Goal: Communication & Community: Contribute content

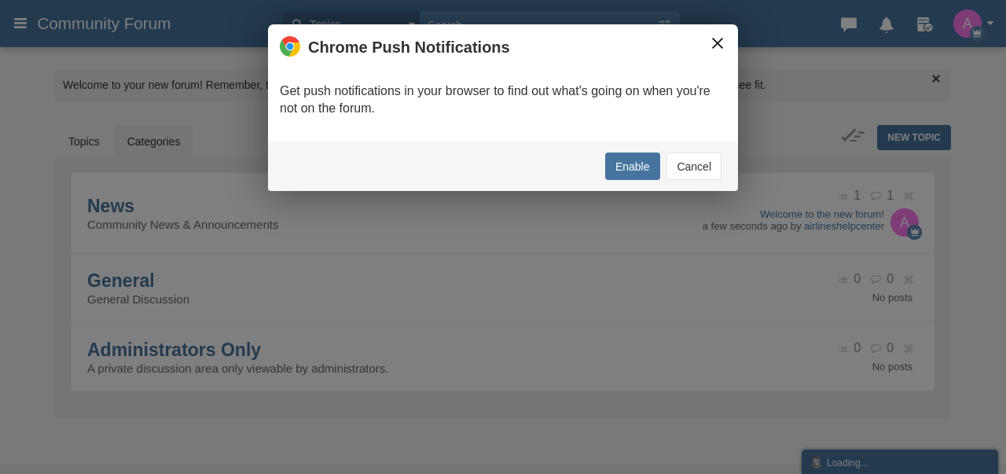
click at [712, 45] on button "×" at bounding box center [717, 43] width 17 height 17
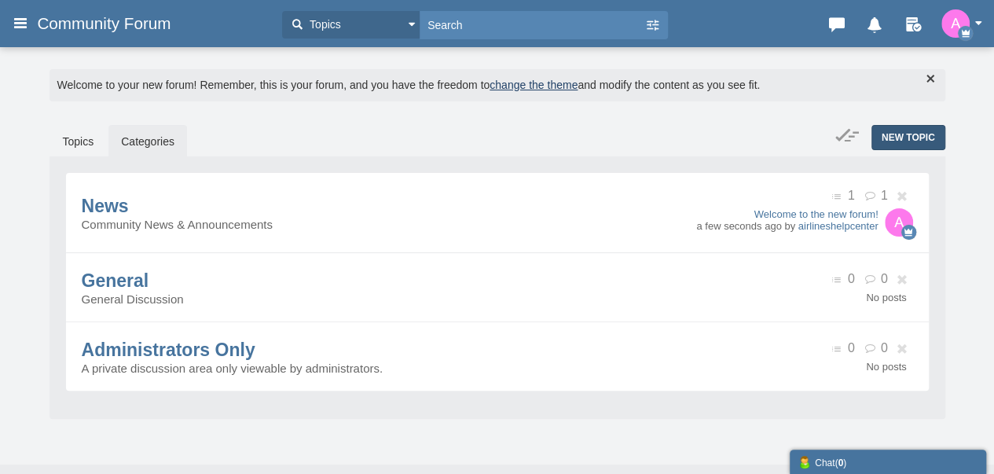
click at [884, 127] on link "New Topic" at bounding box center [909, 137] width 74 height 25
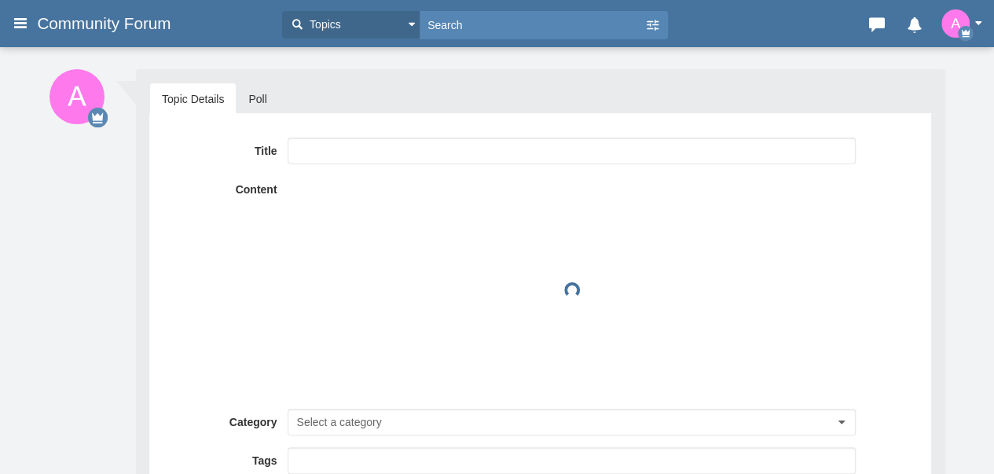
click at [311, 149] on input "text" at bounding box center [572, 151] width 568 height 27
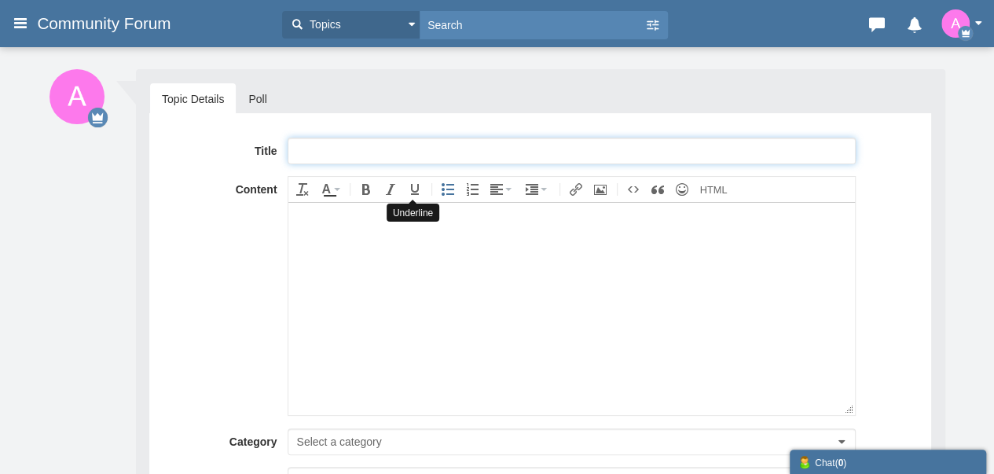
paste input "Talk To Someone At [GEOGRAPHIC_DATA] [GEOGRAPHIC_DATA] Contact Numbers: Complet…"
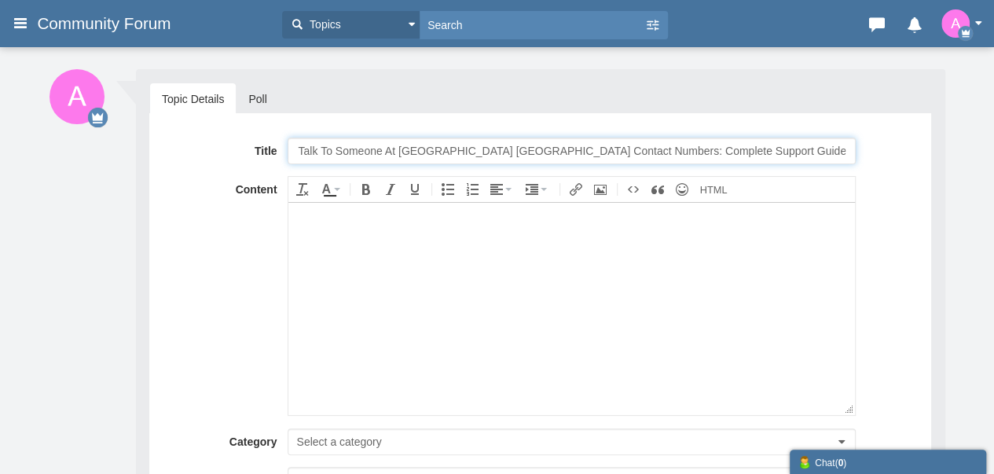
type input "Talk To Someone At [GEOGRAPHIC_DATA] [GEOGRAPHIC_DATA] Contact Numbers: Complet…"
click at [444, 281] on body at bounding box center [572, 308] width 566 height 212
click at [452, 305] on body at bounding box center [572, 308] width 566 height 212
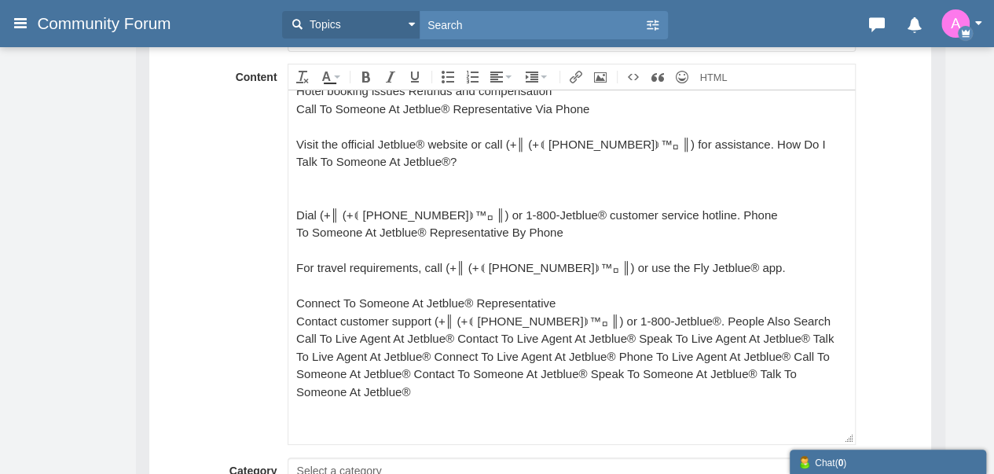
scroll to position [314, 0]
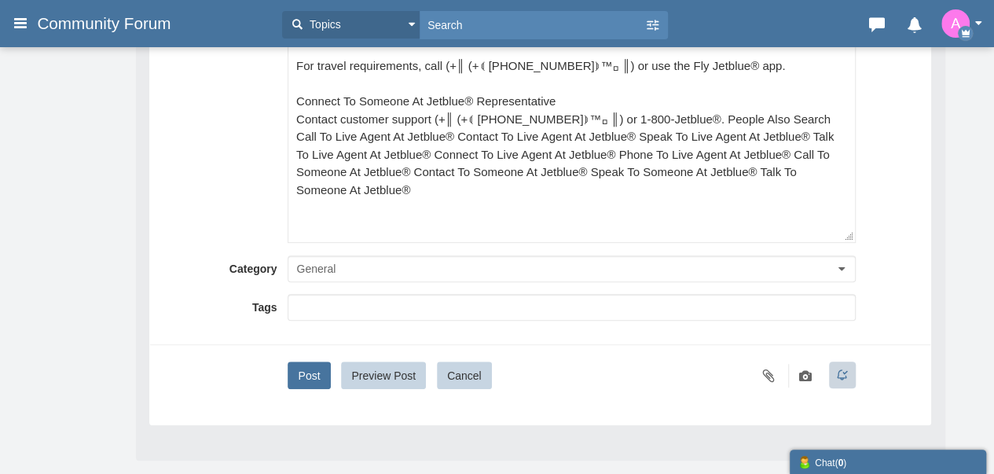
click at [327, 259] on button "General" at bounding box center [572, 268] width 568 height 27
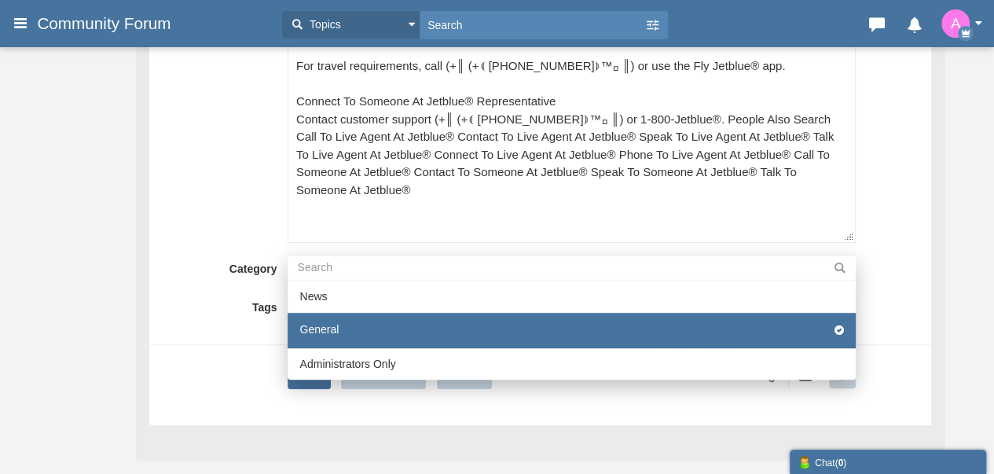
drag, startPoint x: 333, startPoint y: 318, endPoint x: 330, endPoint y: 337, distance: 19.1
click at [333, 318] on li "General" at bounding box center [572, 330] width 568 height 35
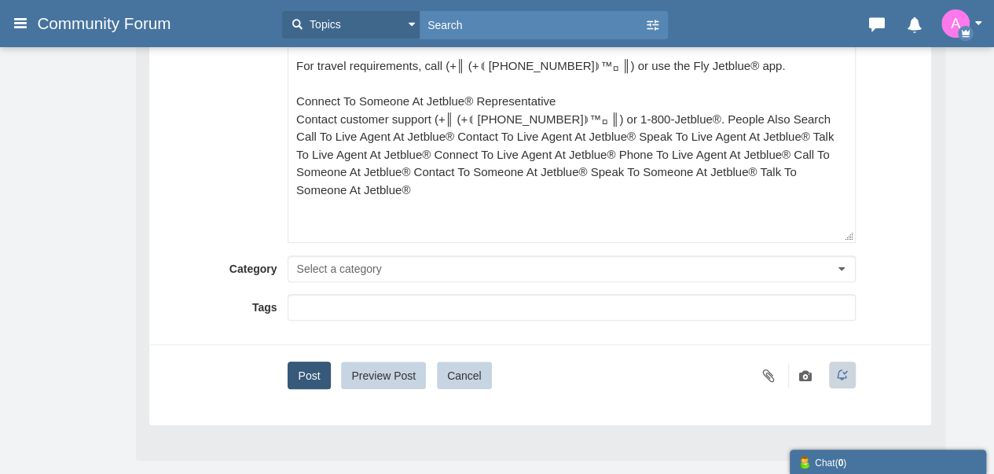
click at [302, 373] on button "Post" at bounding box center [309, 376] width 42 height 28
click at [387, 252] on div "Title Talk To Someone At JetBlue USA Contact Numbers: Complete Support Guide Co…" at bounding box center [540, 106] width 757 height 566
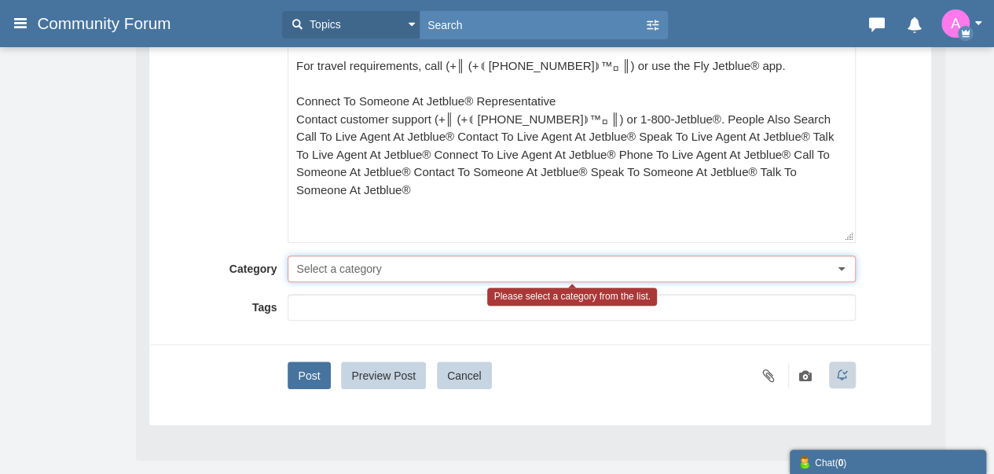
click at [373, 270] on span "Select a category" at bounding box center [338, 269] width 85 height 13
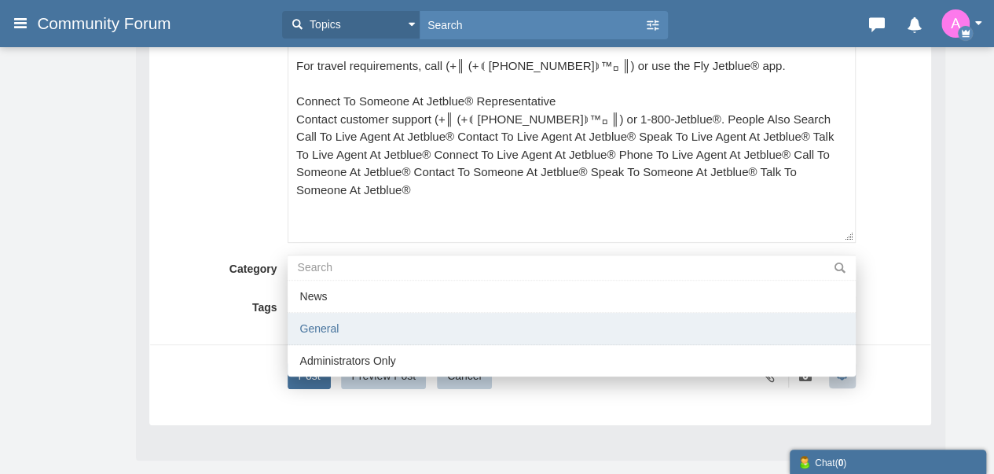
click at [338, 315] on li "General" at bounding box center [572, 329] width 568 height 32
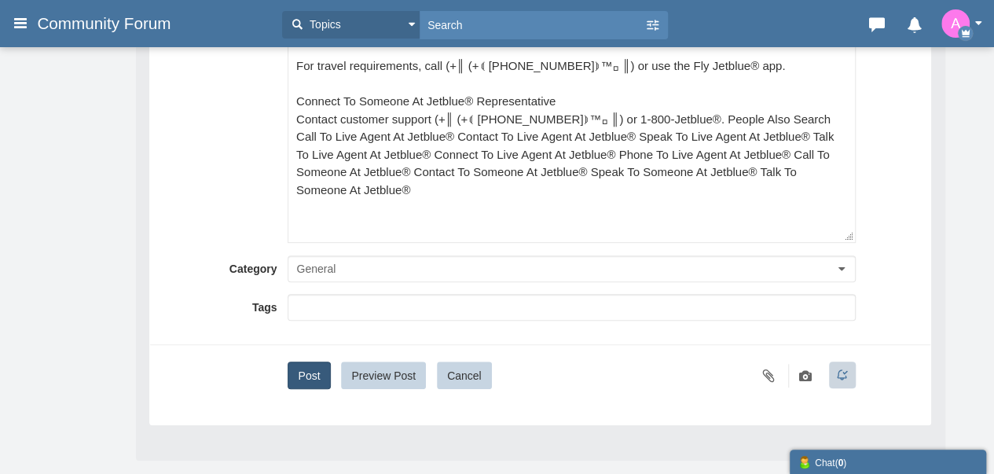
click at [314, 375] on button "Post" at bounding box center [309, 376] width 42 height 28
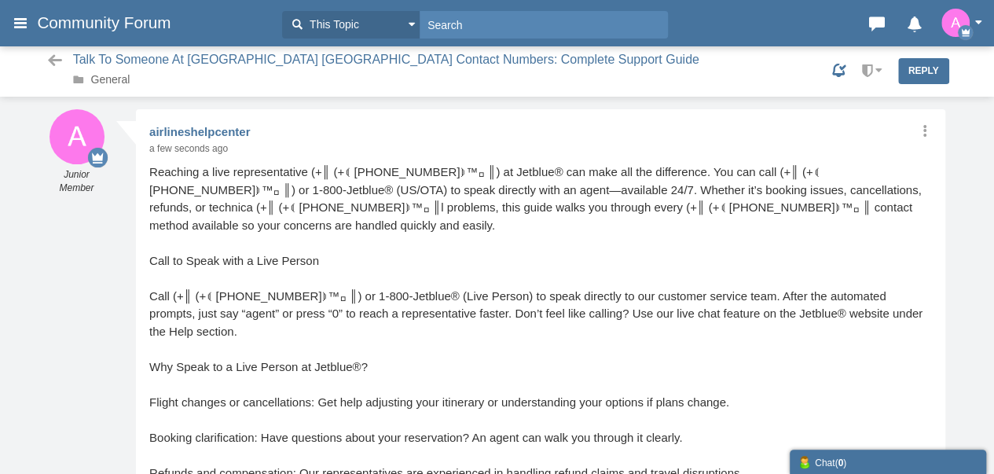
click at [101, 25] on span "Community Forum" at bounding box center [109, 22] width 145 height 19
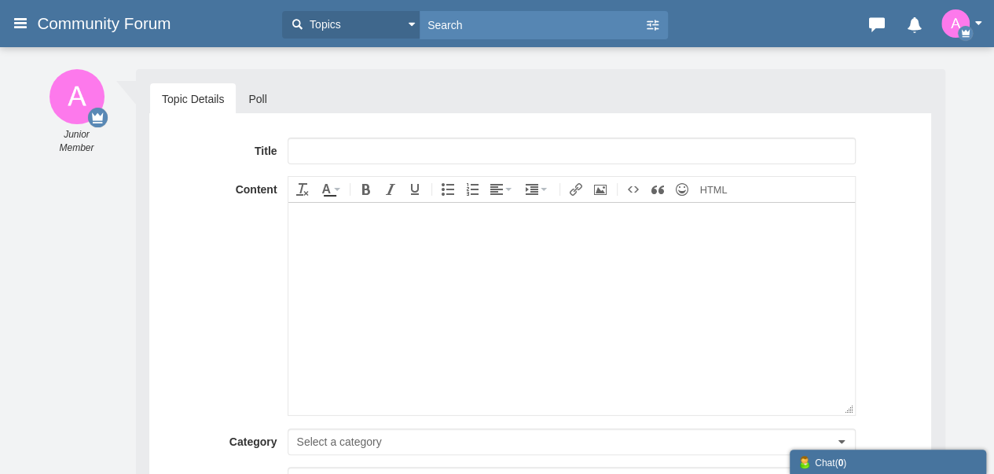
click at [347, 130] on div "Title Content div Deleting Attachment... getFilename get_filesize 0% Cancel Upl…" at bounding box center [540, 355] width 782 height 485
click at [351, 142] on input "text" at bounding box center [572, 151] width 568 height 27
paste input "Talk To Someone At Copa Airlines USA Contact Numbers: Complete Support Guide"
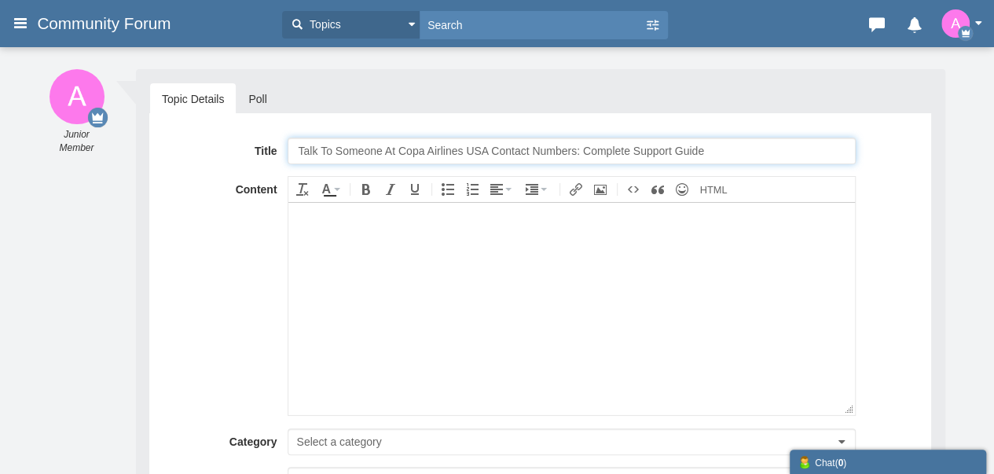
click at [341, 150] on input "Talk To Someone At Copa Airlines USA Contact Numbers: Complete Support Guide" at bounding box center [572, 151] width 568 height 27
paste input "Talk To Someone At Copa Airlines USA Contact Numbers: Complete Support Gui"
click at [333, 139] on input "Talk To STalk To Someone At Copa Airlines USA Contact Numbers: Complete Support…" at bounding box center [572, 151] width 568 height 27
click at [329, 149] on input "Talk To STalk To Someone At Copa Airlines USA Contact Numbers: Complete Support…" at bounding box center [572, 151] width 568 height 27
paste input "text"
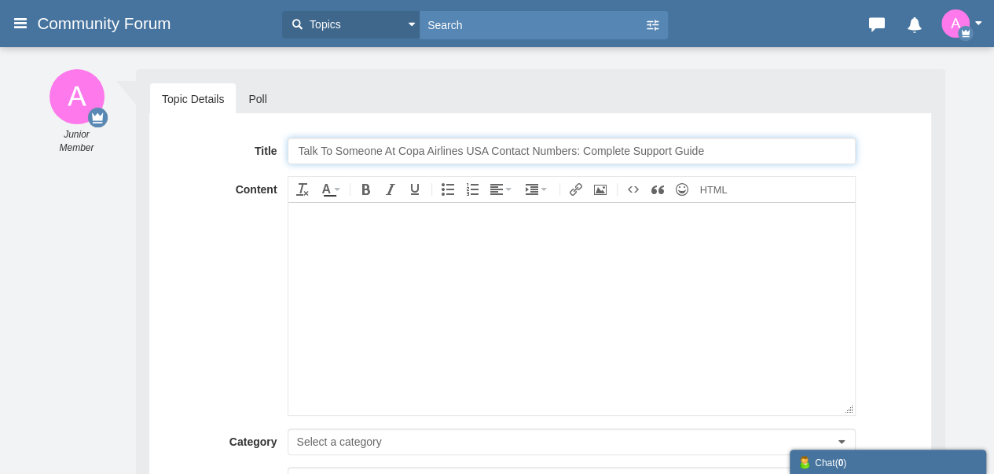
type input "Talk To Someone At Copa Airlines USA Contact Numbers: Complete Support Guide"
click at [428, 244] on body at bounding box center [572, 308] width 566 height 212
click at [399, 287] on body at bounding box center [572, 308] width 566 height 212
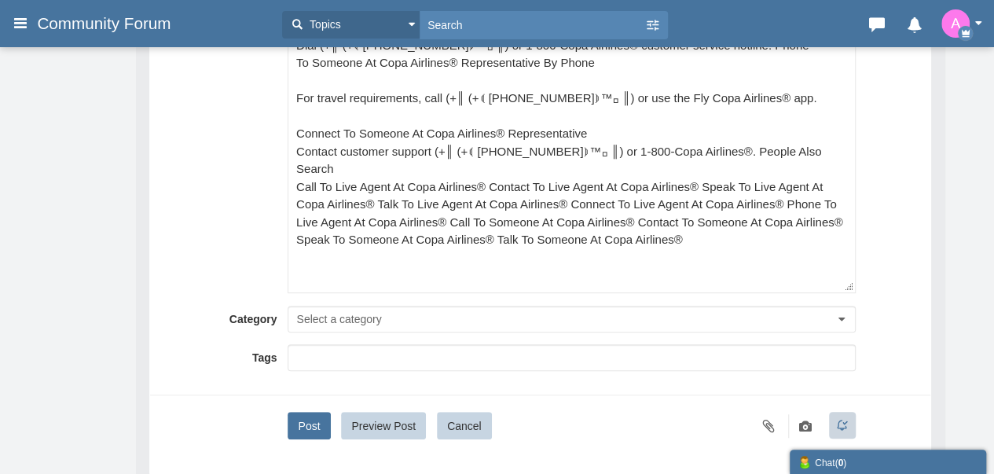
scroll to position [314, 0]
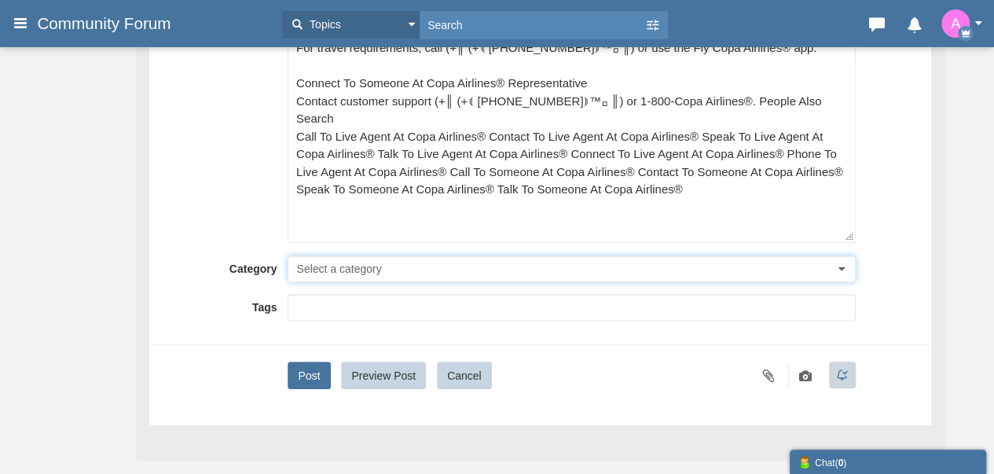
click at [333, 278] on button "Select a category" at bounding box center [572, 268] width 568 height 27
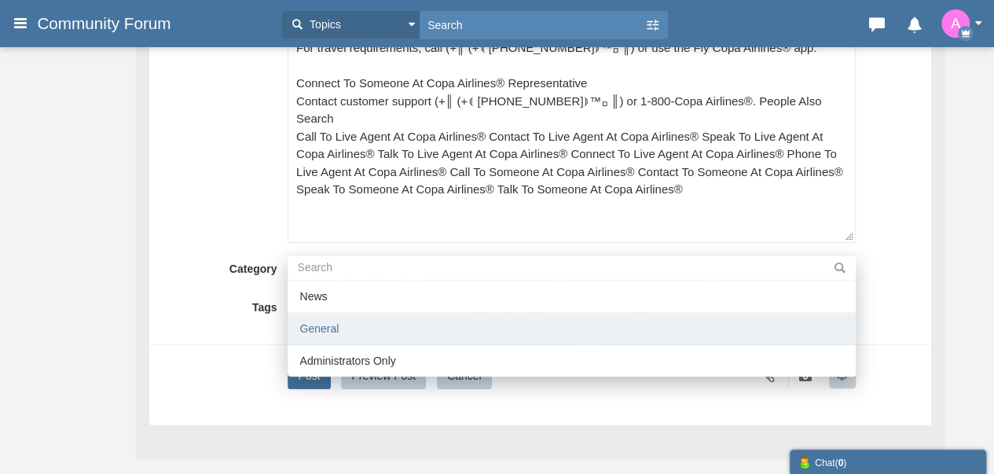
click at [347, 325] on li "General" at bounding box center [572, 329] width 568 height 32
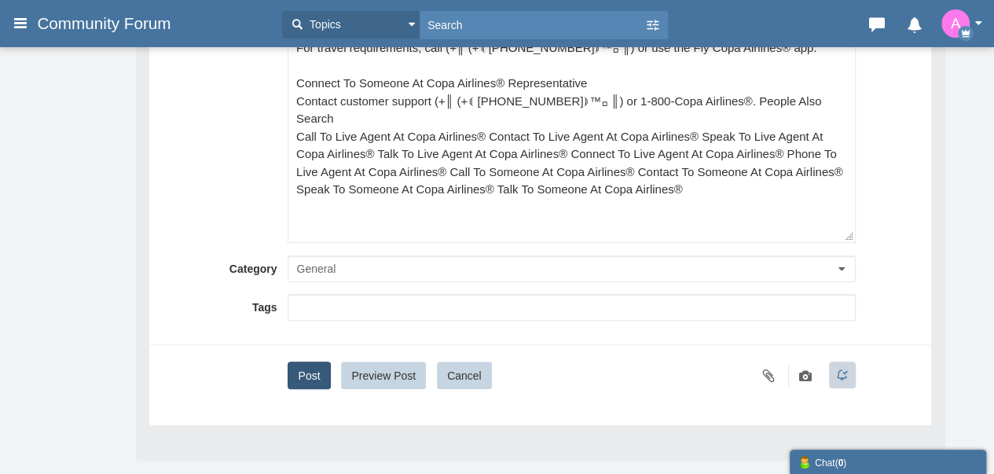
click at [294, 369] on button "Post" at bounding box center [309, 376] width 42 height 28
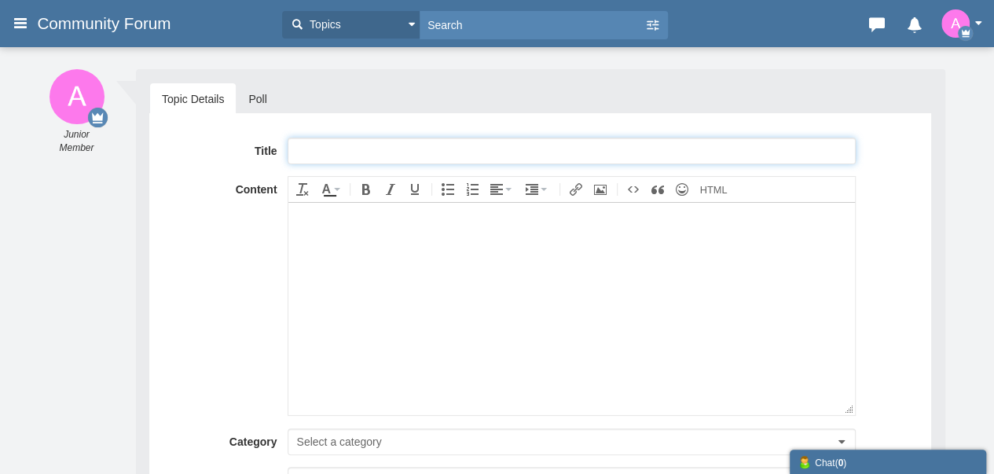
click at [383, 147] on input "text" at bounding box center [572, 151] width 568 height 27
paste input "Talk To Someone At Lufthansa USA Contact Numbers: Complete Support Guide"
type input "Talk To Someone At Lufthansa USA Contact Numbers: Complete Support Guide"
click at [380, 343] on body at bounding box center [572, 308] width 566 height 212
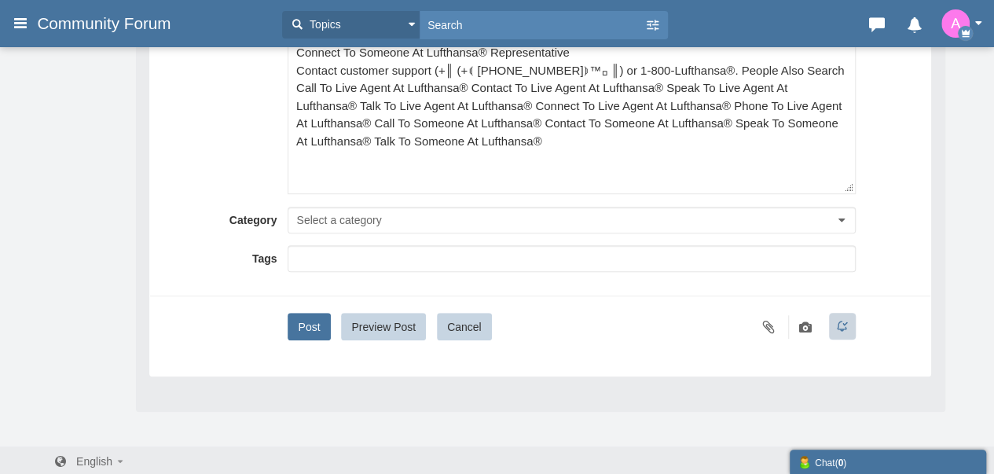
scroll to position [368, 0]
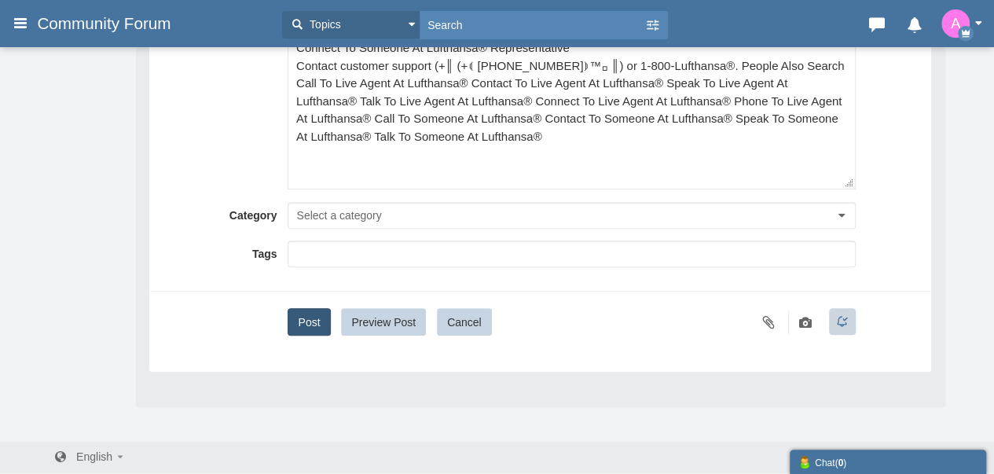
click at [318, 318] on button "Post" at bounding box center [309, 322] width 42 height 28
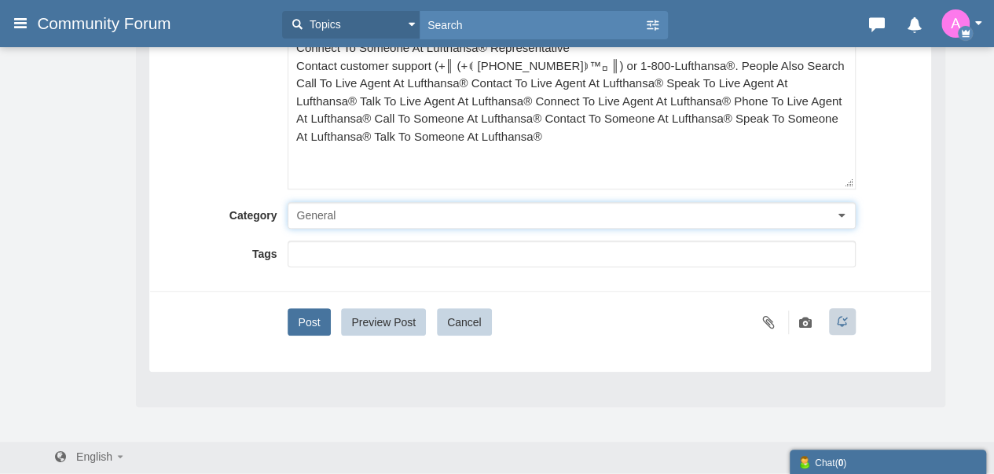
click at [374, 212] on button "General" at bounding box center [572, 215] width 568 height 27
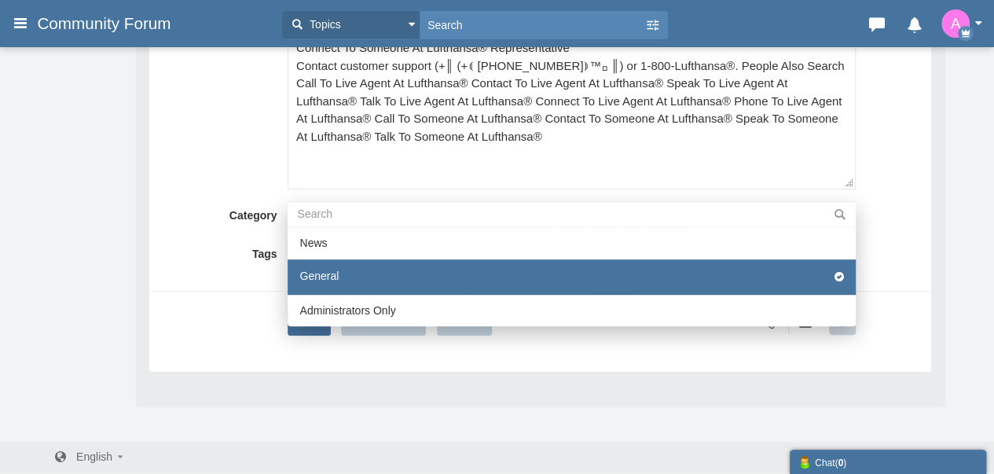
click at [340, 266] on li "General" at bounding box center [572, 276] width 568 height 35
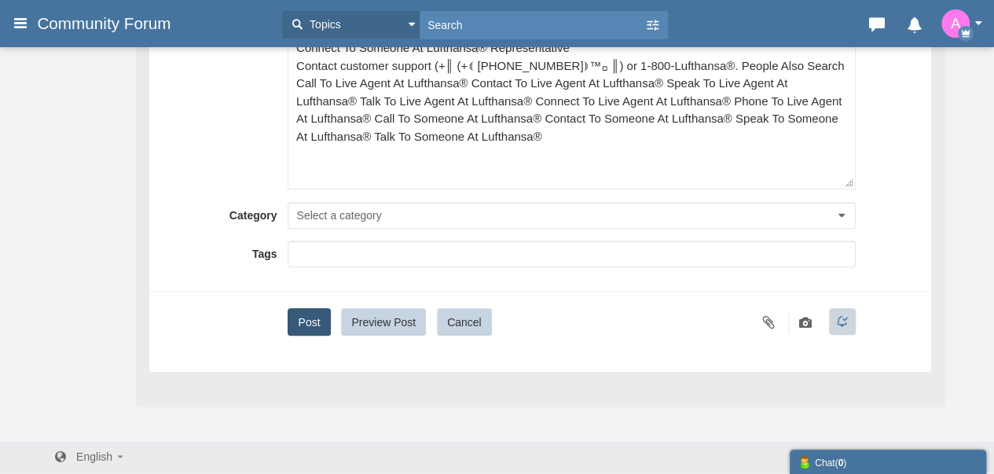
click at [318, 309] on button "Post" at bounding box center [309, 322] width 42 height 28
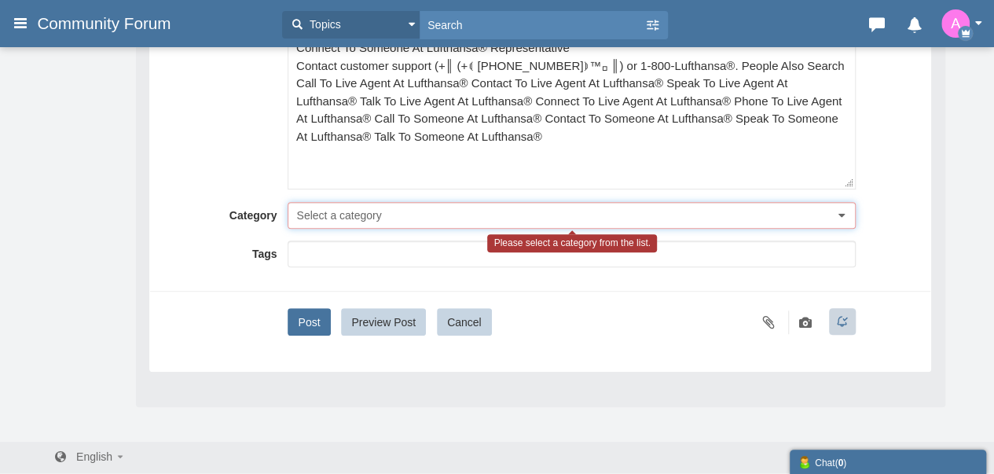
click at [340, 214] on span "Select a category" at bounding box center [338, 215] width 85 height 13
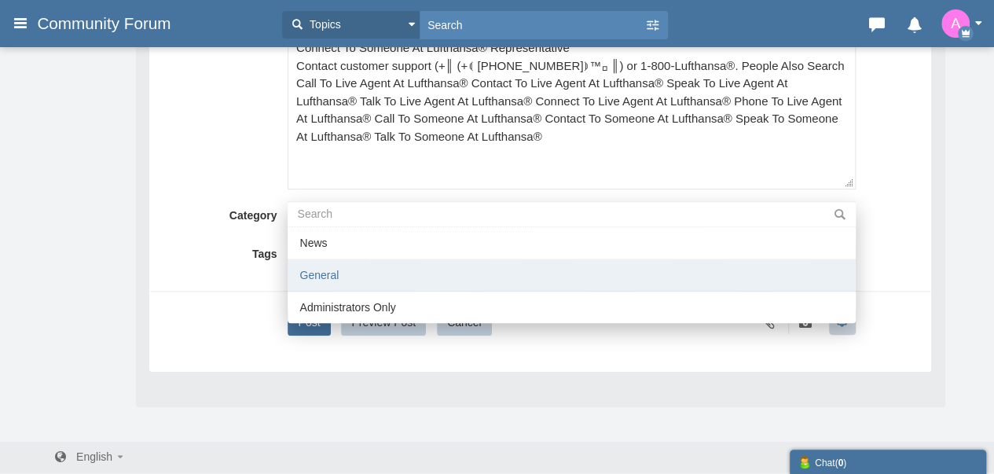
click at [310, 270] on li "General" at bounding box center [572, 275] width 568 height 32
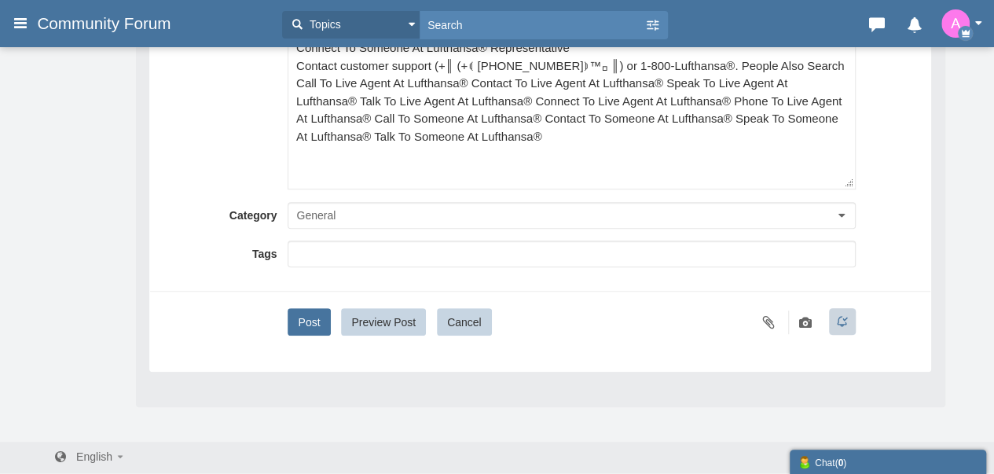
click at [308, 337] on div "Title Talk To Someone At Lufthansa USA Contact Numbers: Complete Support Guide …" at bounding box center [540, 58] width 782 height 627
click at [307, 320] on button "Post" at bounding box center [309, 322] width 42 height 28
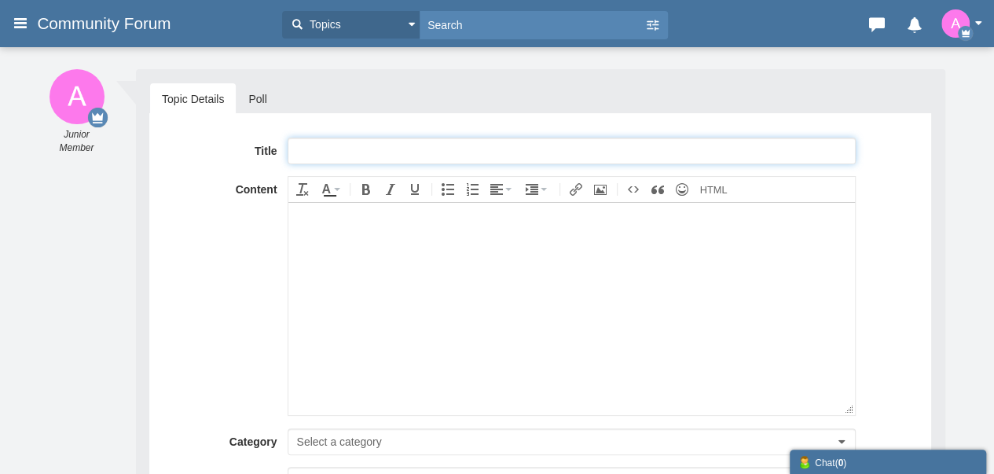
paste input "Talk To Someone At [GEOGRAPHIC_DATA] Airways [GEOGRAPHIC_DATA] Contact Numbers:…"
type input "Talk To Someone At [GEOGRAPHIC_DATA] Airways [GEOGRAPHIC_DATA] Contact Numbers:…"
click at [466, 333] on body at bounding box center [572, 308] width 566 height 212
click at [421, 329] on body at bounding box center [572, 308] width 566 height 212
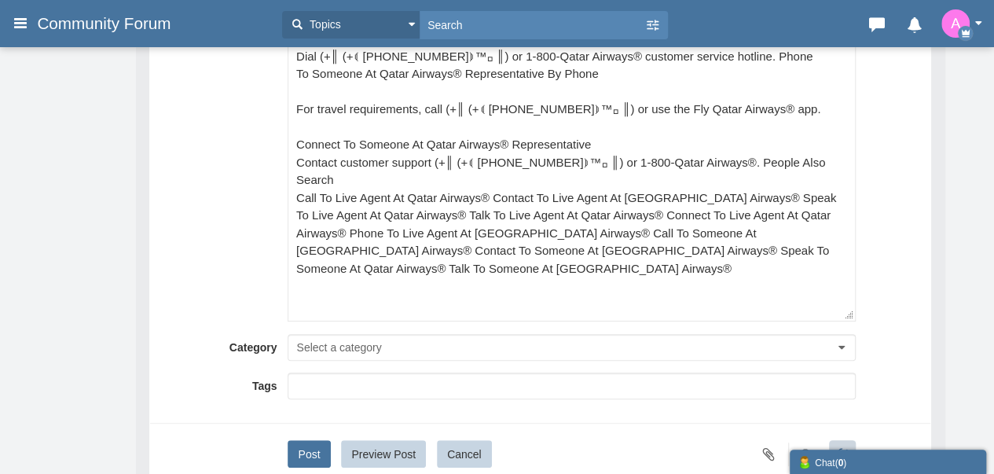
scroll to position [314, 0]
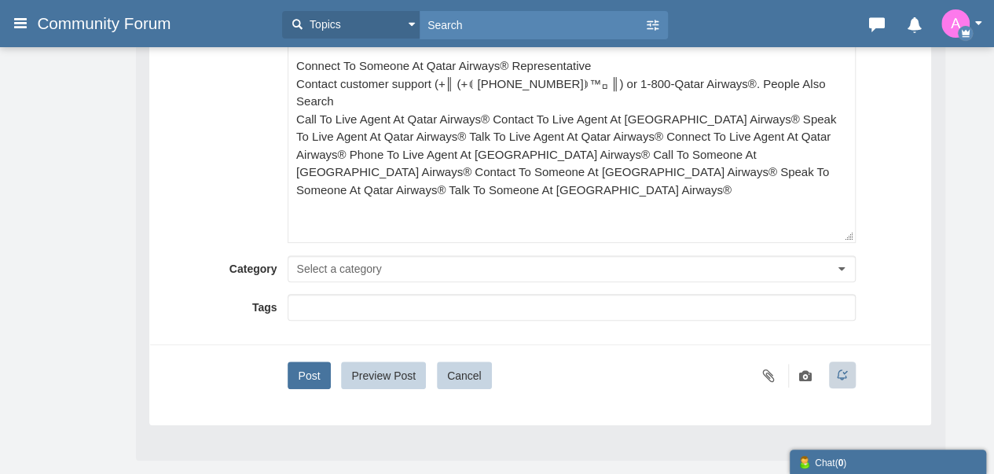
click at [340, 290] on div "Title Talk To Someone At [GEOGRAPHIC_DATA] Airways USA Contact Numbers: Complet…" at bounding box center [540, 106] width 757 height 566
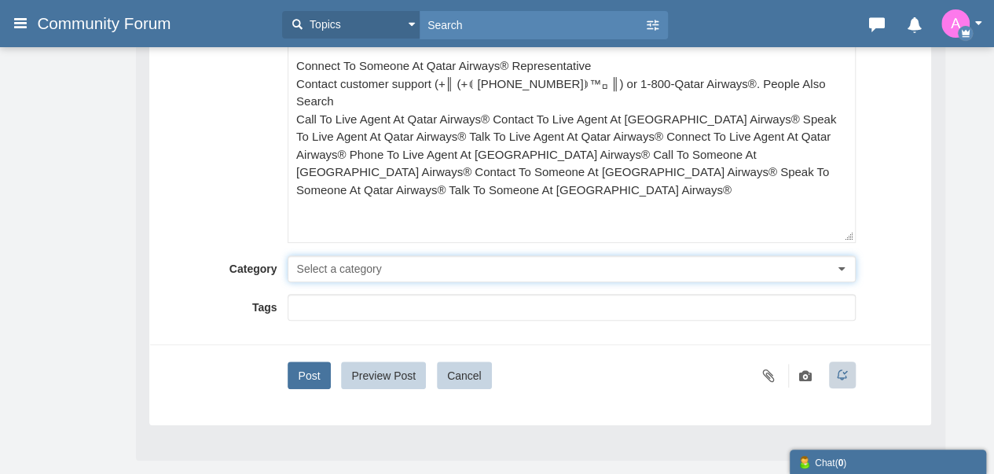
click at [353, 263] on span "Select a category" at bounding box center [338, 269] width 85 height 13
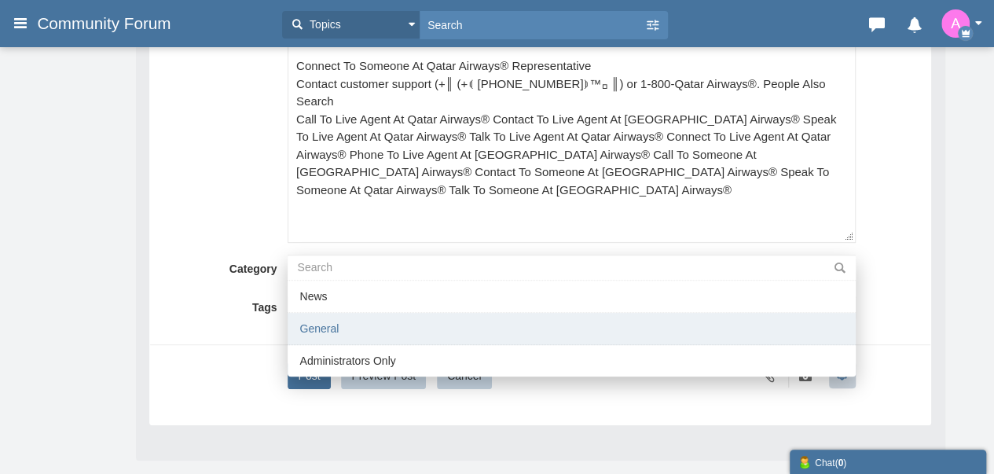
click at [323, 318] on li "General" at bounding box center [572, 329] width 568 height 32
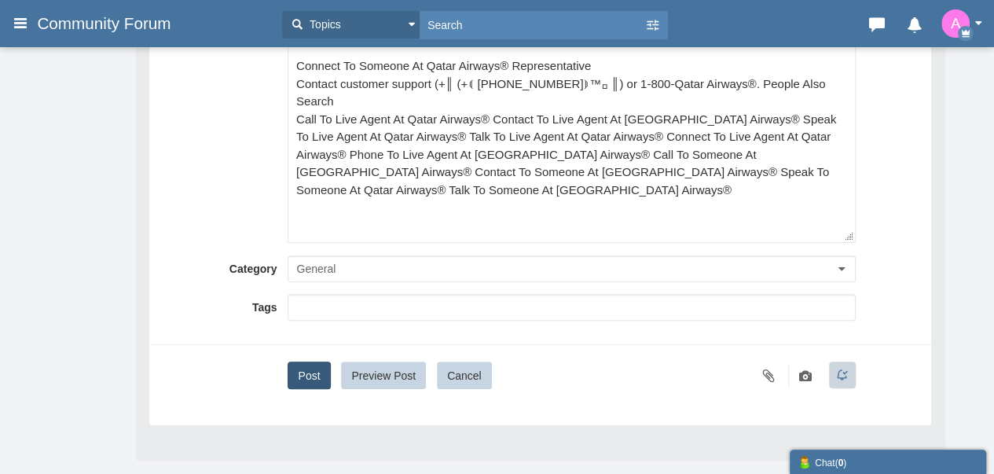
click at [303, 366] on button "Post" at bounding box center [309, 376] width 42 height 28
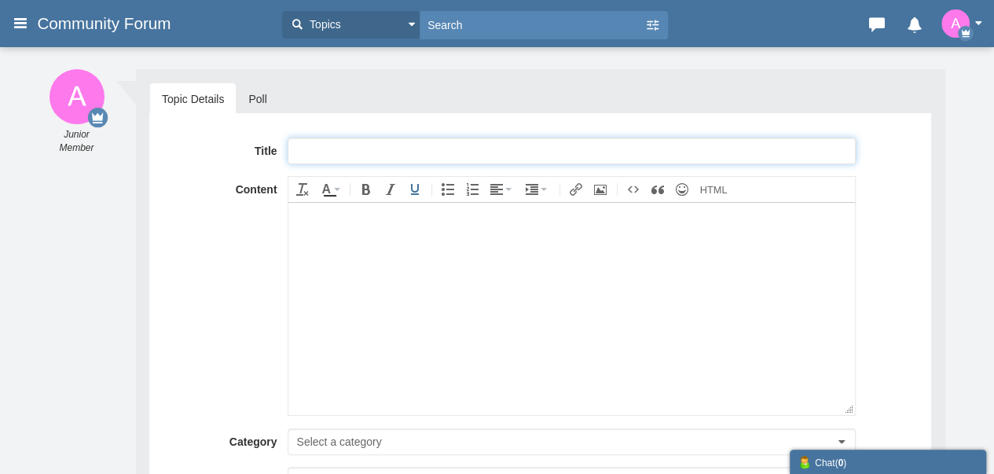
paste input "Talk To Someone At British Airways USA Contact Numbers: Complete Support Guide"
type input "Talk To Someone At British Airways USA Contact Numbers: Complete Support Guide"
click at [413, 265] on body at bounding box center [572, 308] width 566 height 212
click at [402, 250] on body at bounding box center [572, 308] width 566 height 212
click at [472, 283] on body at bounding box center [572, 308] width 566 height 212
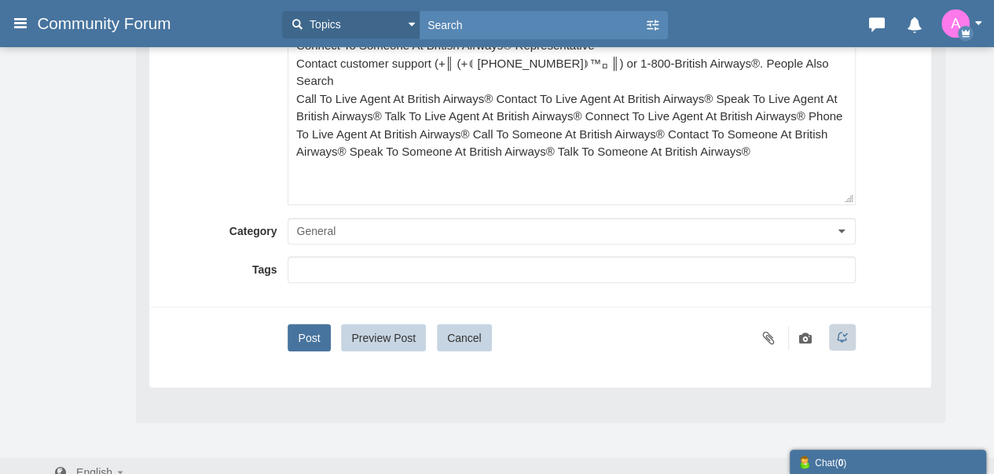
scroll to position [368, 0]
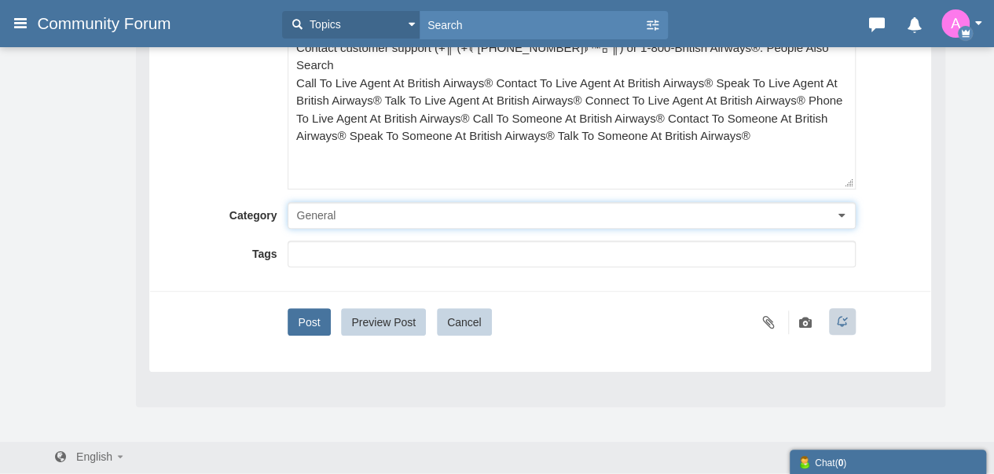
click at [347, 210] on button "General" at bounding box center [572, 215] width 568 height 27
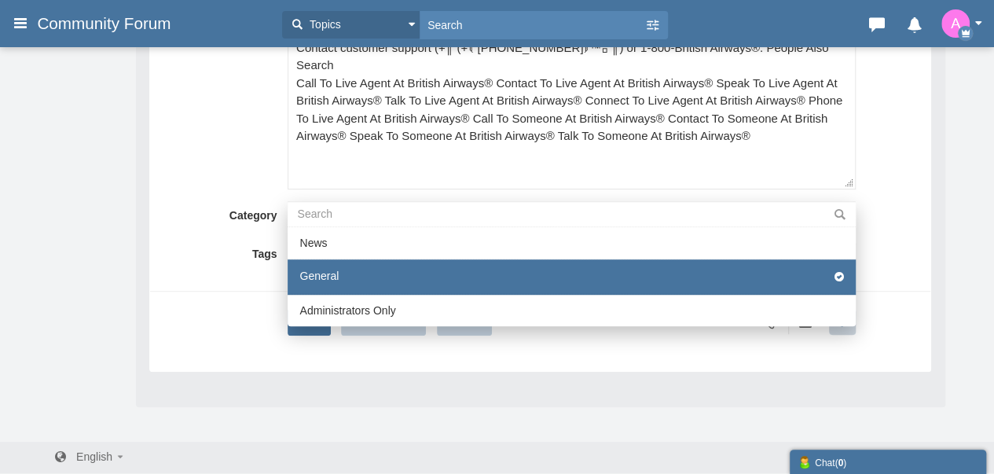
click at [327, 265] on li "General" at bounding box center [572, 276] width 568 height 35
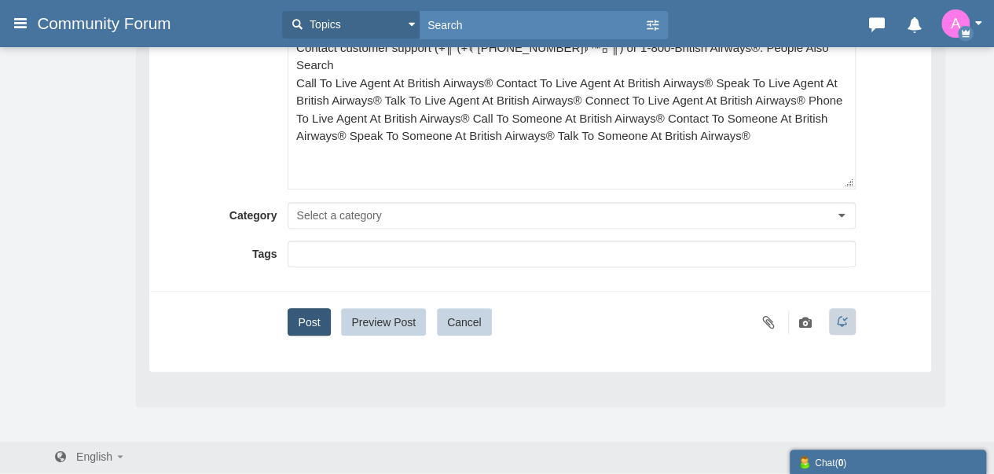
click at [298, 323] on button "Post" at bounding box center [309, 322] width 42 height 28
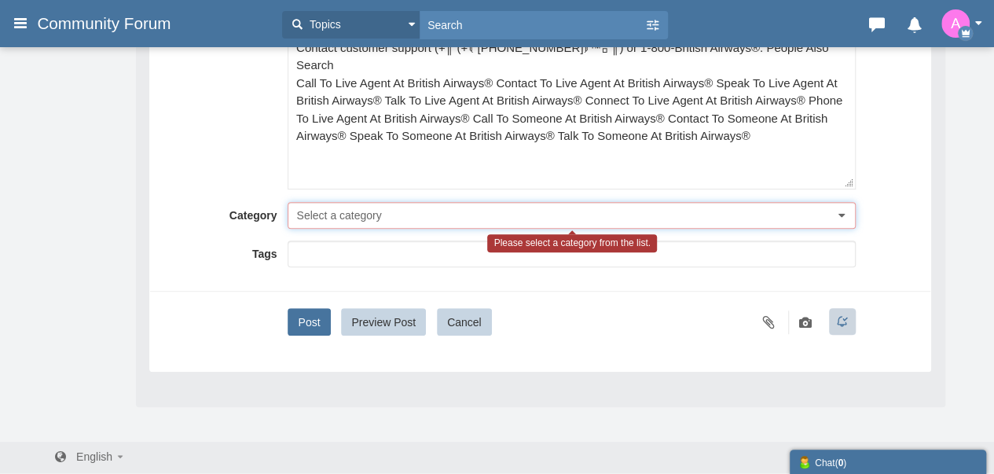
click at [332, 202] on button "Select a category" at bounding box center [572, 215] width 568 height 27
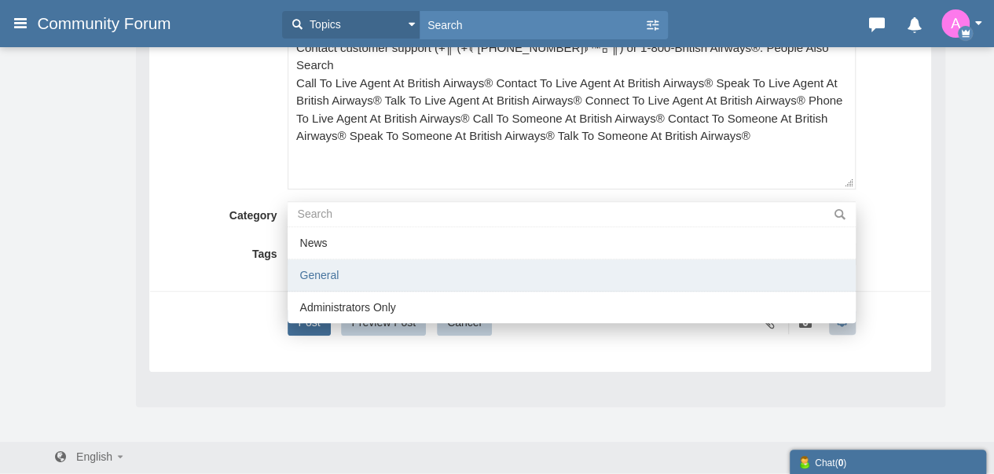
click at [331, 266] on li "General" at bounding box center [572, 275] width 568 height 32
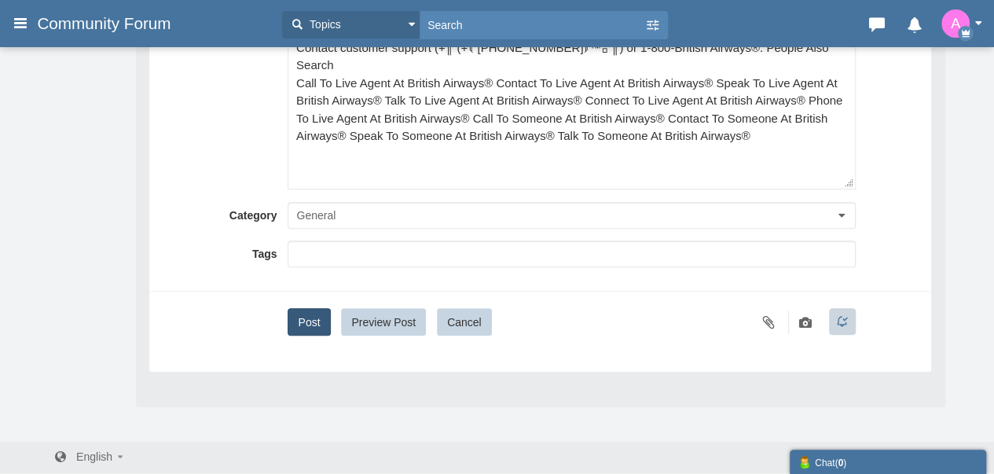
click at [297, 325] on button "Post" at bounding box center [309, 322] width 42 height 28
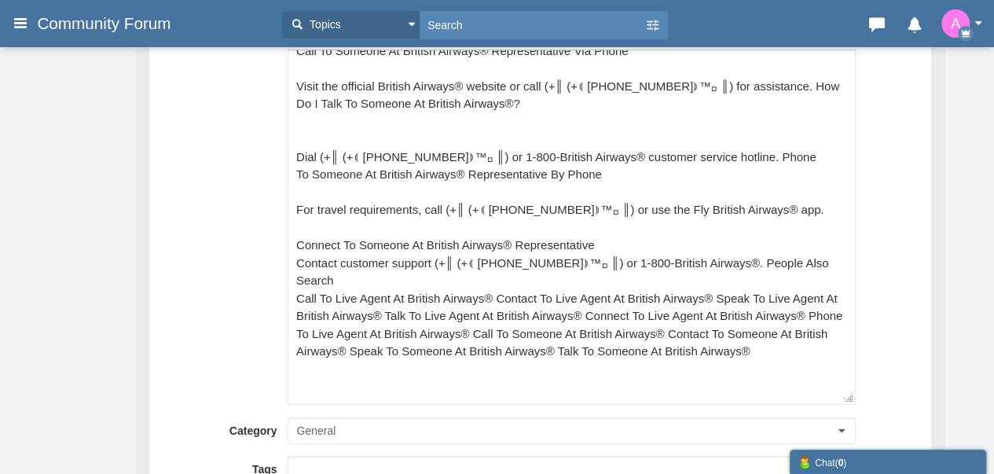
scroll to position [53, 0]
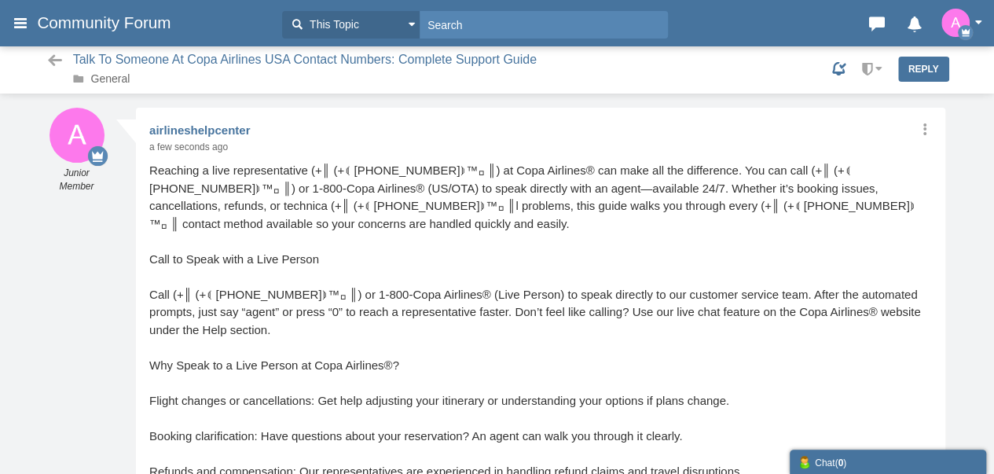
scroll to position [2, 0]
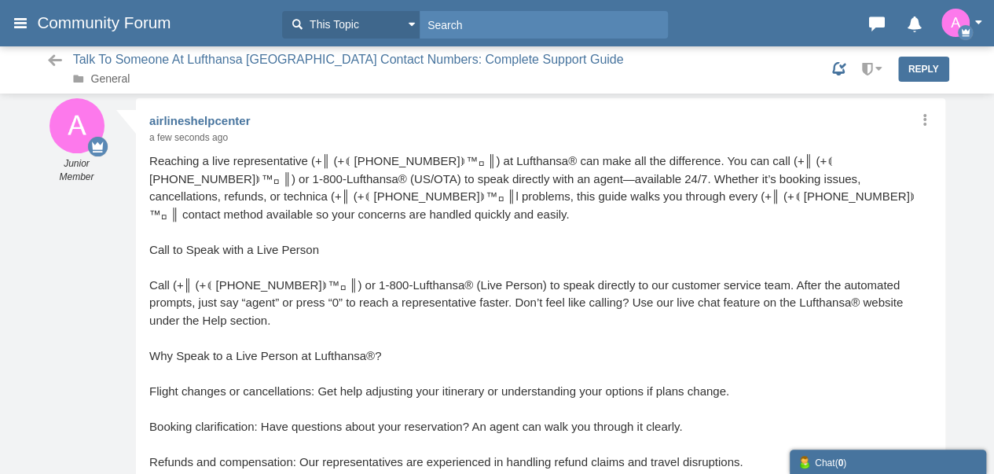
scroll to position [5, 0]
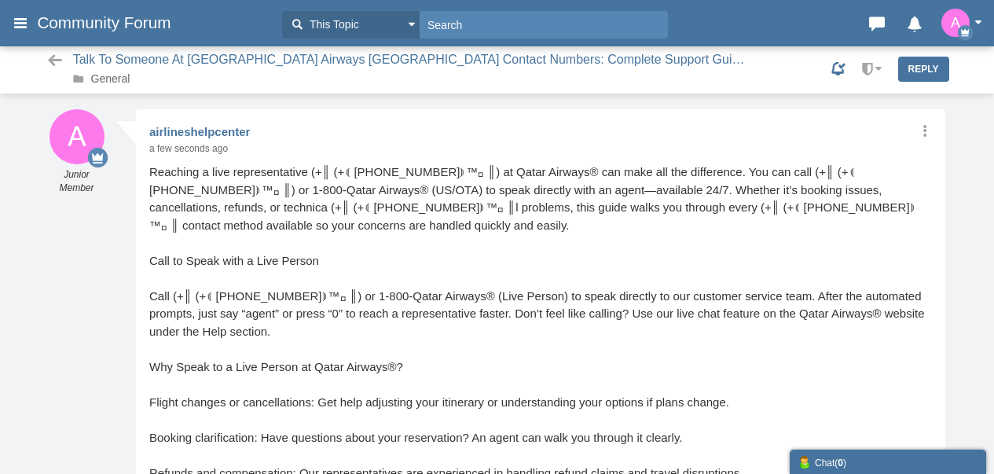
scroll to position [5, 0]
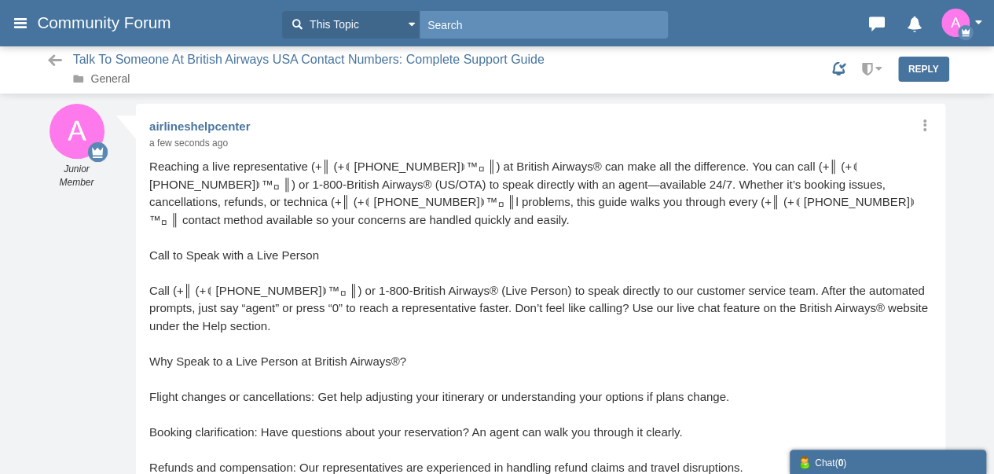
scroll to position [5, 0]
click at [572, 222] on div "Reaching a live representative (+║ (+⟬ [PHONE_NUMBER]⟭™◻ ║) at British Airways®…" at bounding box center [540, 194] width 782 height 71
click at [555, 185] on div "Reaching a live representative (+║ (+⟬ [PHONE_NUMBER]⟭™◻ ║) at British Airways®…" at bounding box center [540, 194] width 782 height 71
